Goal: Information Seeking & Learning: Learn about a topic

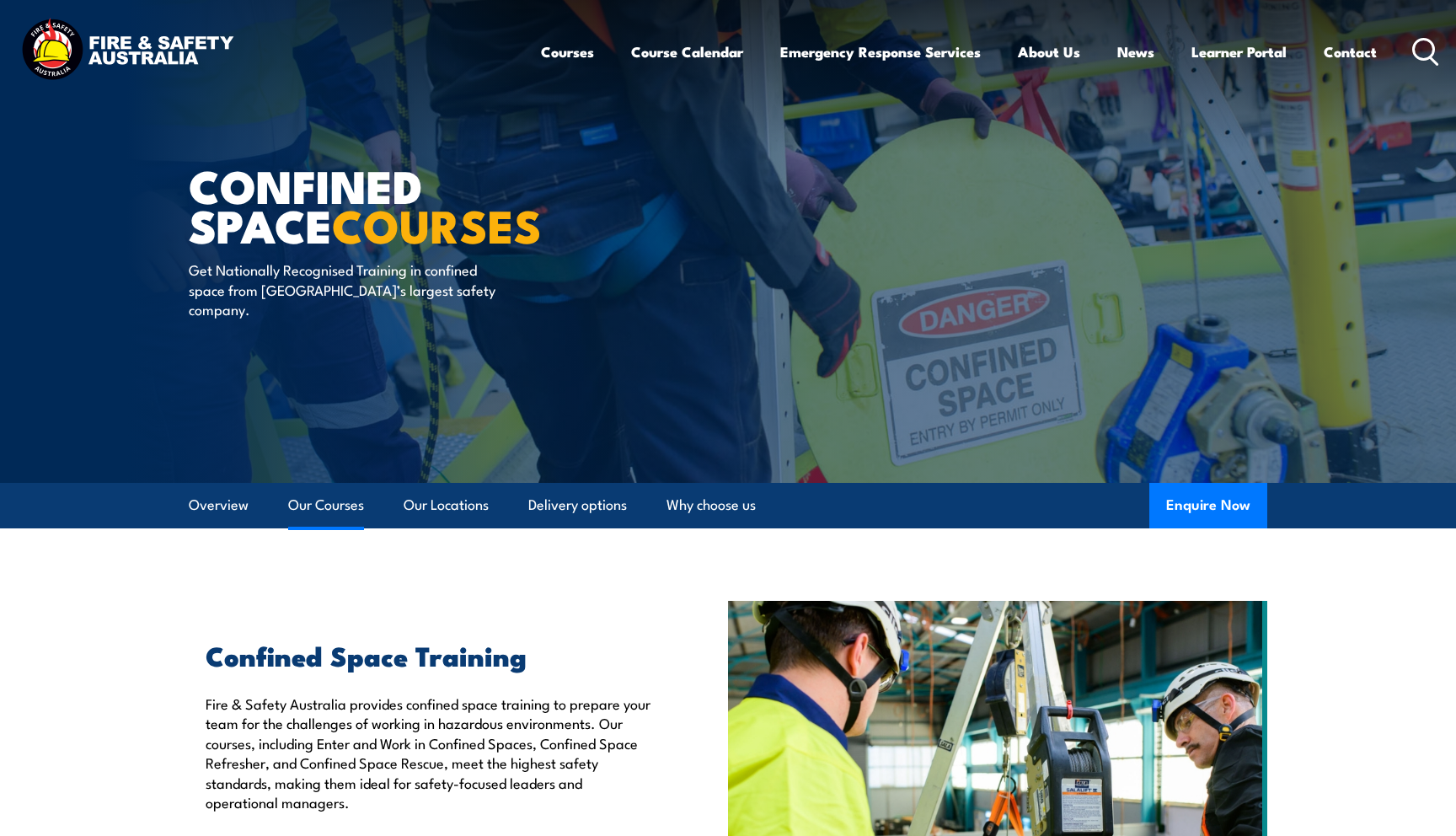
click at [332, 510] on link "Our Courses" at bounding box center [325, 505] width 76 height 45
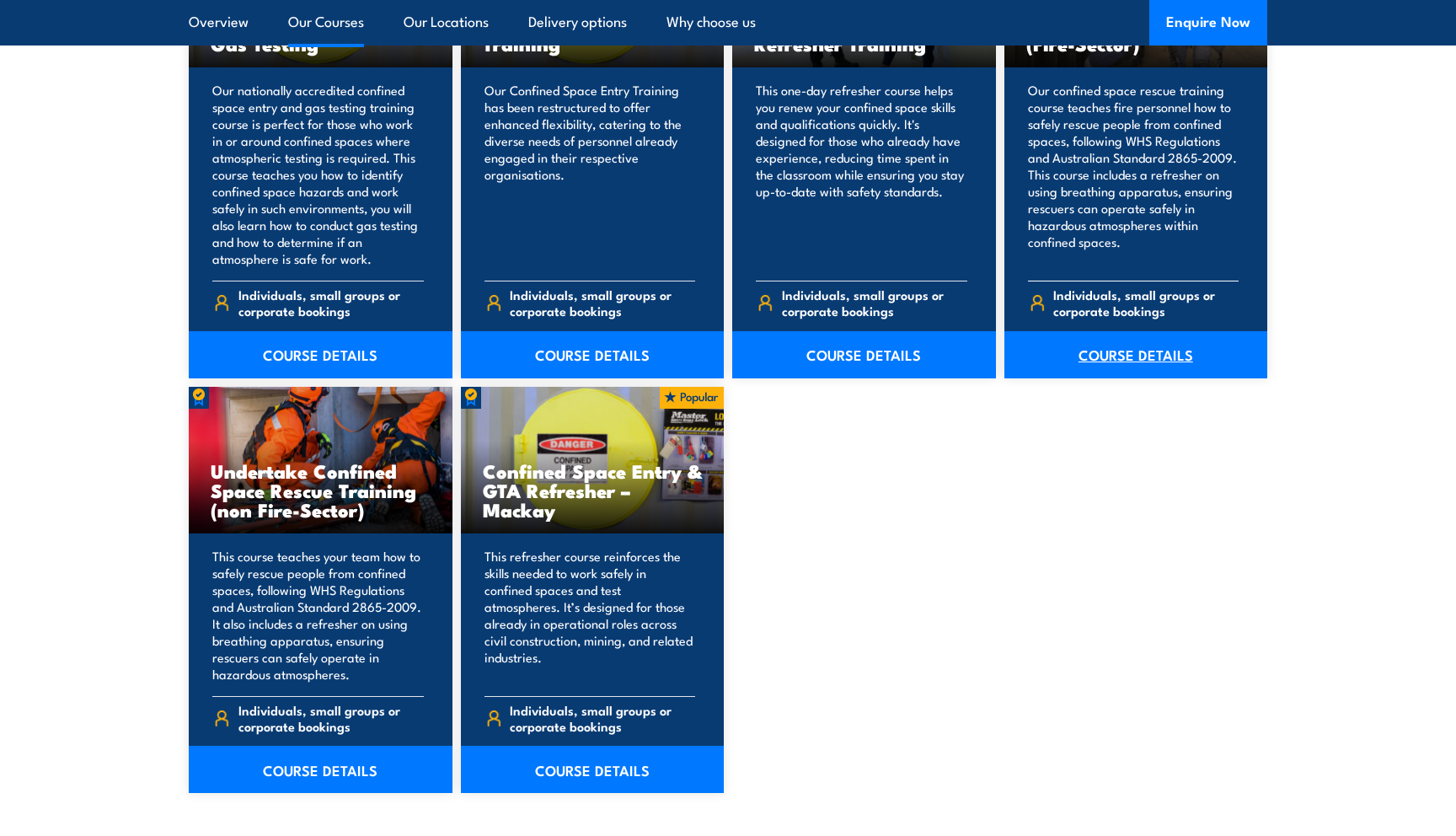
scroll to position [1528, 0]
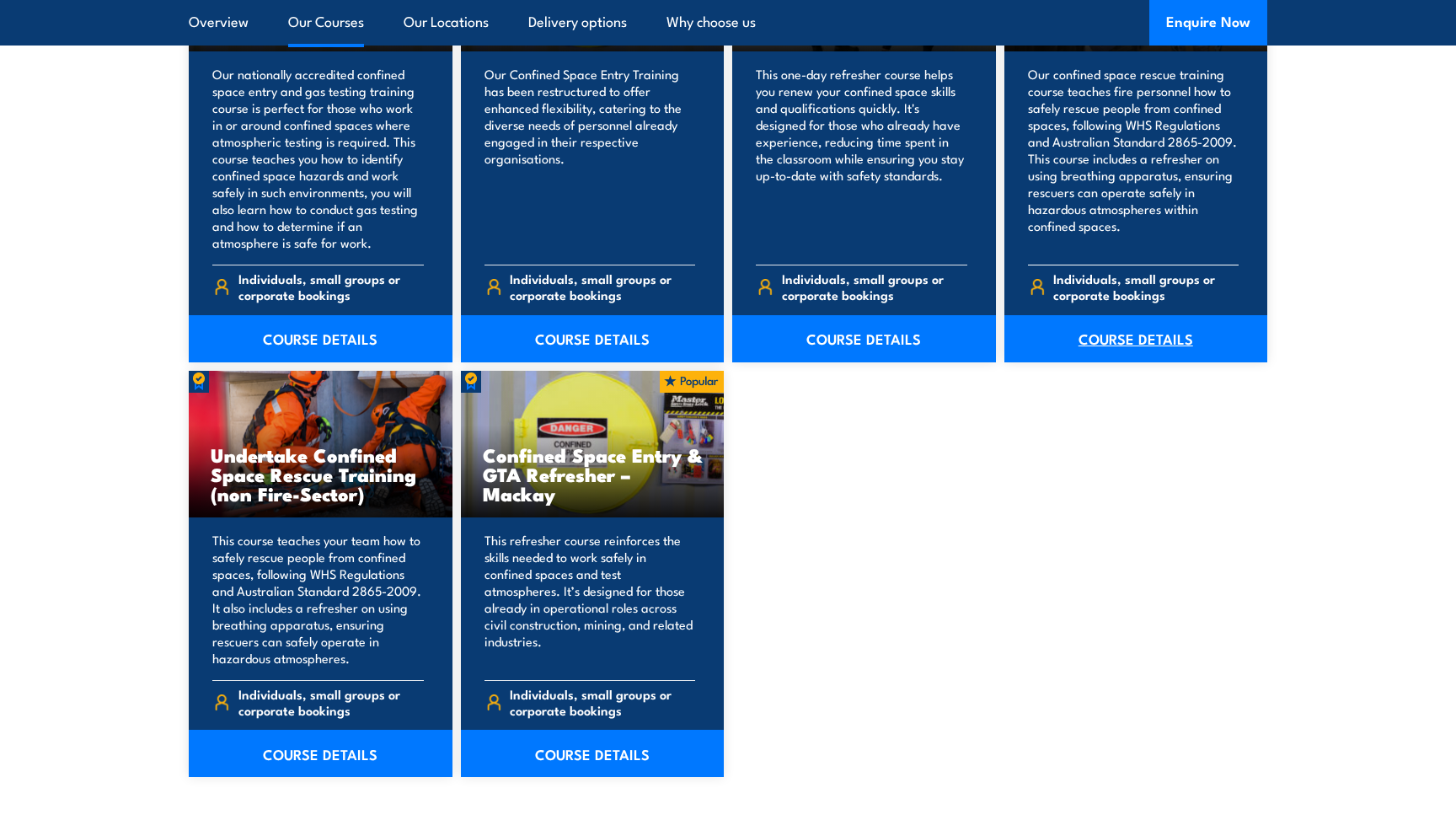
click at [1149, 346] on link "COURSE DETAILS" at bounding box center [1136, 339] width 264 height 47
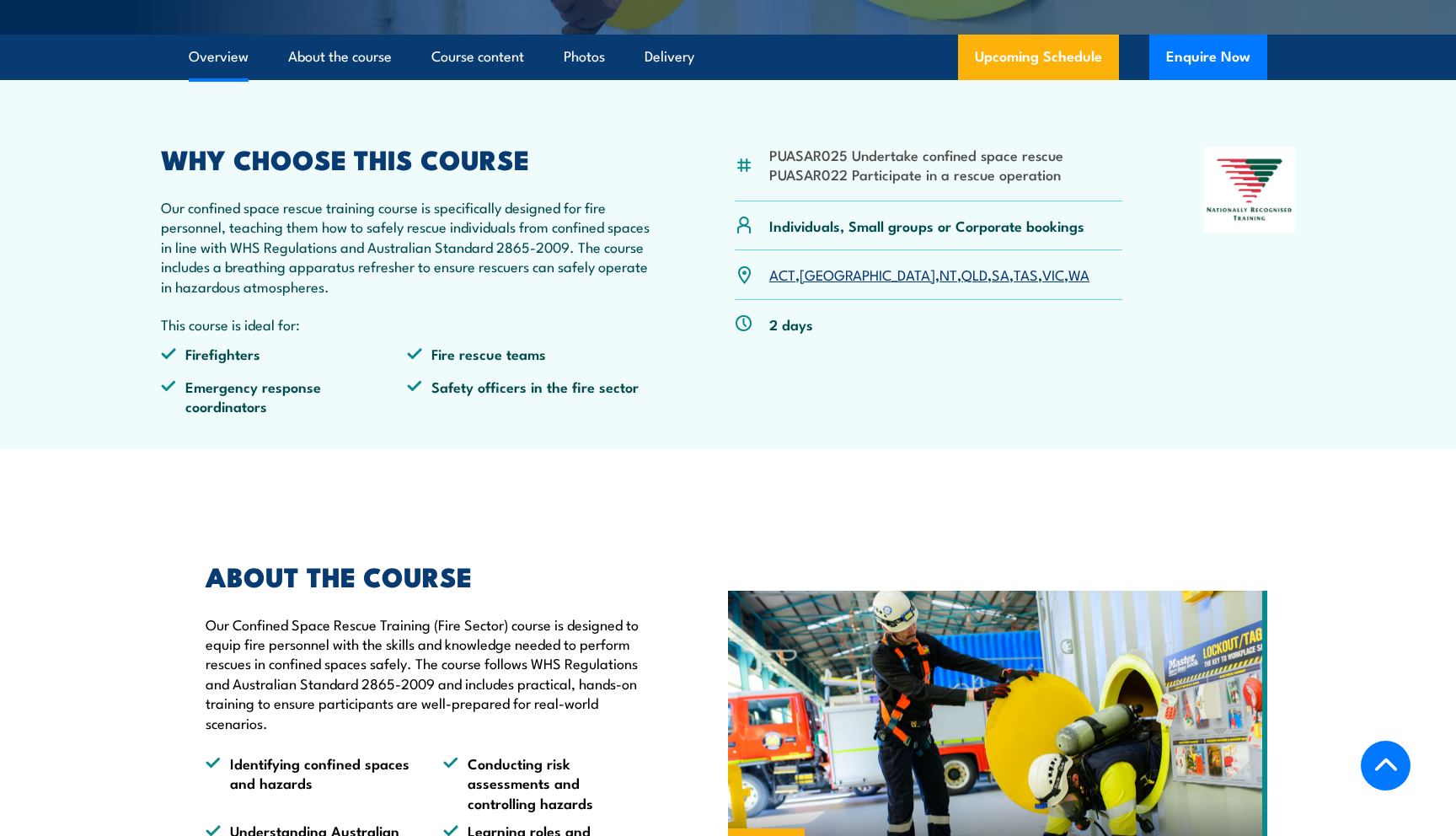
scroll to position [556, 0]
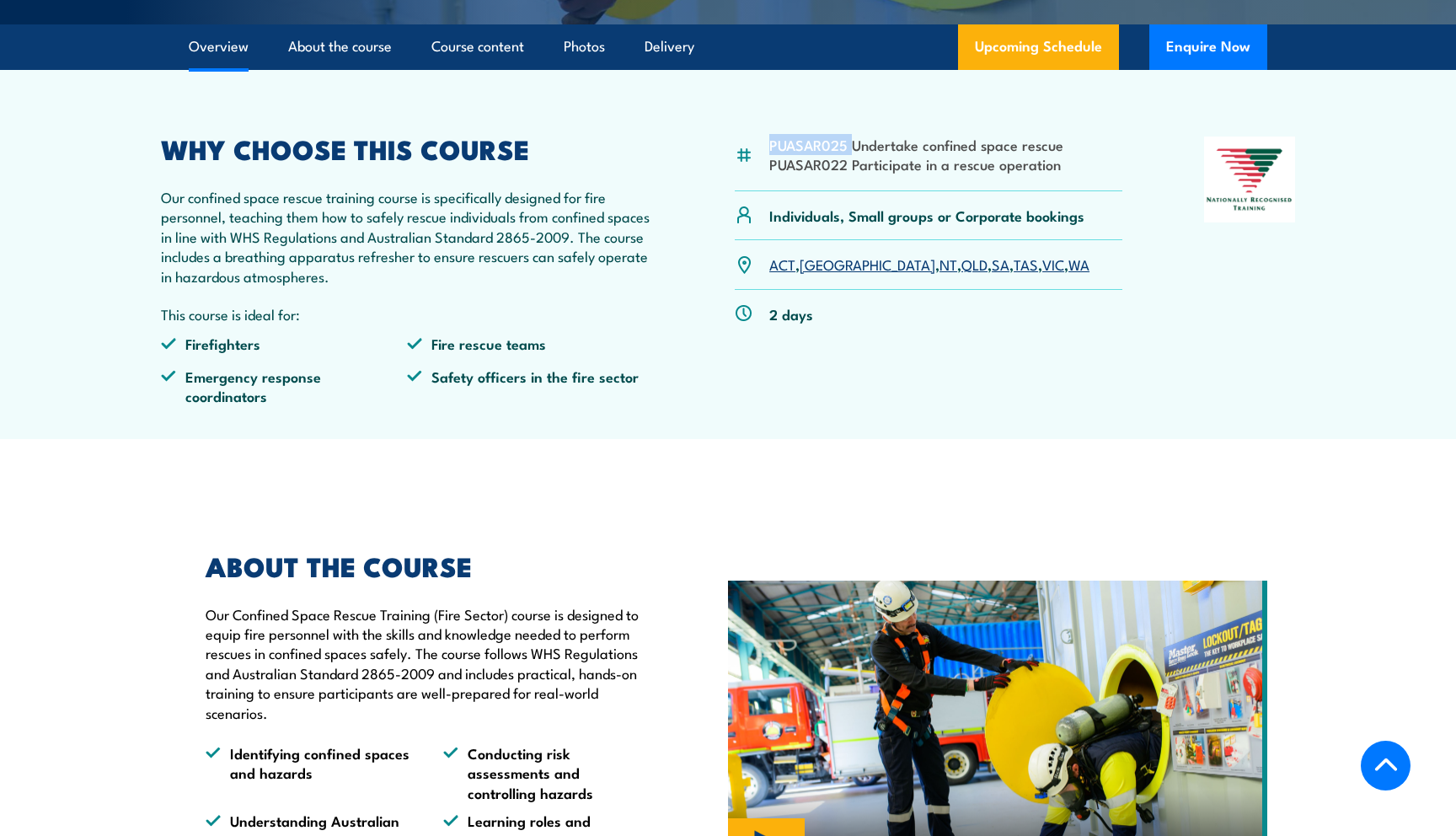
drag, startPoint x: 850, startPoint y: 189, endPoint x: 769, endPoint y: 185, distance: 81.1
click at [769, 154] on li "PUASAR025 Undertake confined space rescue" at bounding box center [916, 144] width 294 height 19
copy li "PUASAR025"
